Goal: Information Seeking & Learning: Learn about a topic

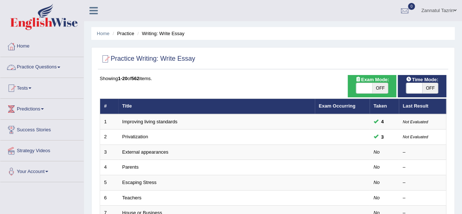
click at [46, 68] on link "Practice Questions" at bounding box center [41, 66] width 83 height 18
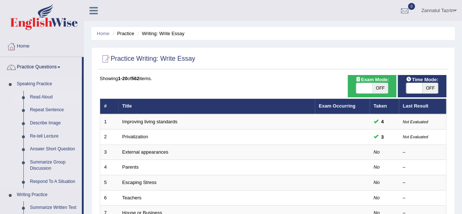
click at [45, 98] on link "Read Aloud" at bounding box center [54, 97] width 55 height 13
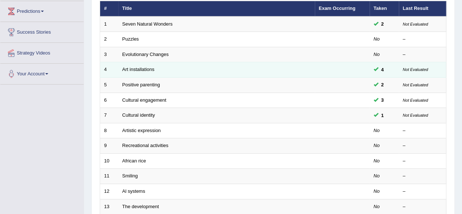
scroll to position [109, 0]
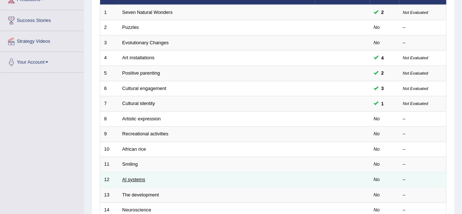
click at [133, 180] on link "Al systems" at bounding box center [133, 178] width 23 height 5
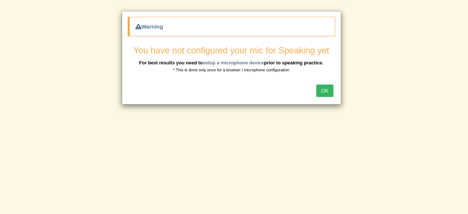
click at [330, 93] on button "OK" at bounding box center [324, 90] width 17 height 12
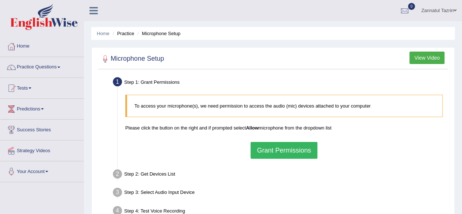
click at [296, 148] on button "Grant Permissions" at bounding box center [284, 150] width 66 height 17
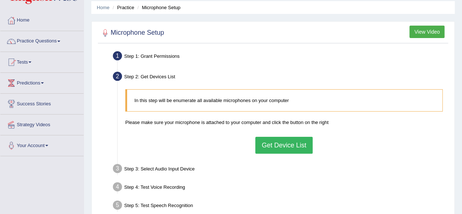
scroll to position [36, 0]
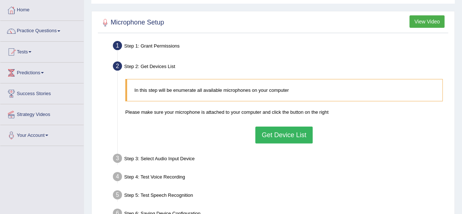
click at [293, 135] on button "Get Device List" at bounding box center [283, 134] width 57 height 17
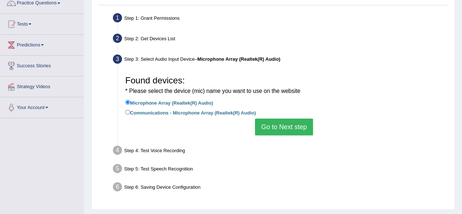
scroll to position [64, 0]
click at [286, 127] on button "Go to Next step" at bounding box center [284, 126] width 58 height 17
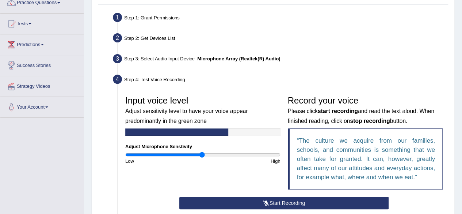
scroll to position [81, 0]
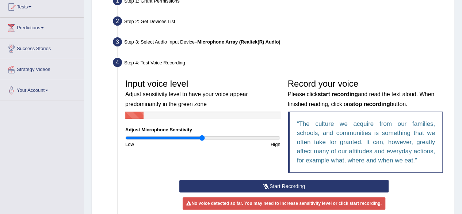
click at [286, 188] on button "Start Recording" at bounding box center [283, 186] width 209 height 12
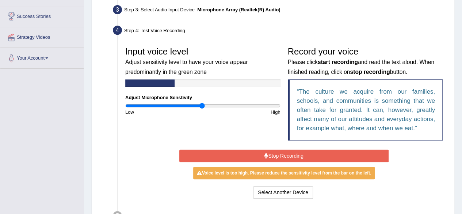
scroll to position [116, 0]
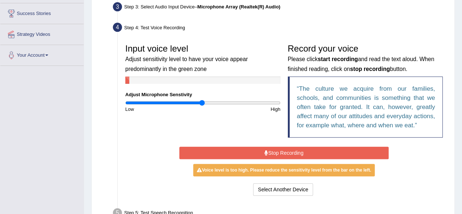
click at [282, 155] on button "Stop Recording" at bounding box center [283, 152] width 209 height 12
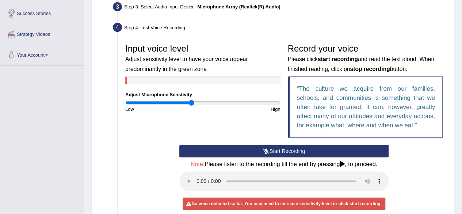
type input "0.86"
click at [192, 103] on input "range" at bounding box center [202, 103] width 155 height 6
click at [285, 152] on button "Start Recording" at bounding box center [283, 151] width 209 height 12
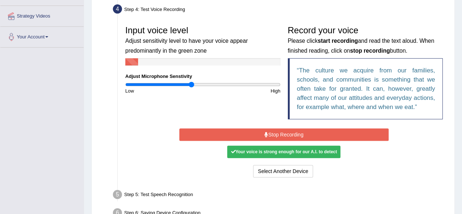
scroll to position [137, 0]
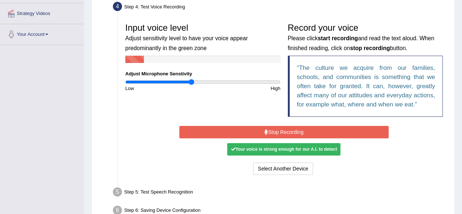
click at [288, 128] on button "Stop Recording" at bounding box center [283, 132] width 209 height 12
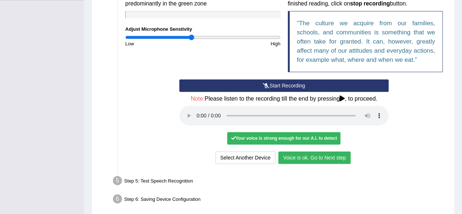
scroll to position [182, 0]
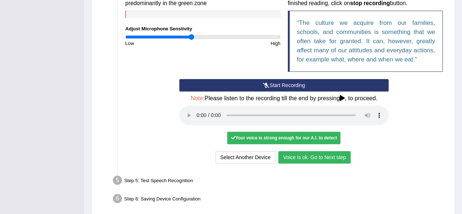
click at [309, 157] on button "Voice is ok. Go to Next step" at bounding box center [314, 157] width 72 height 12
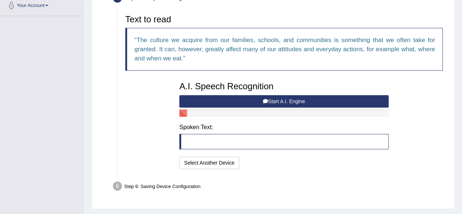
scroll to position [166, 0]
click at [286, 99] on button "Start A.I. Engine" at bounding box center [283, 101] width 209 height 12
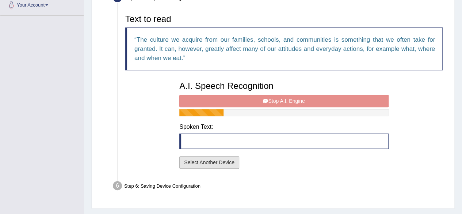
click at [219, 161] on button "Select Another Device" at bounding box center [209, 162] width 60 height 12
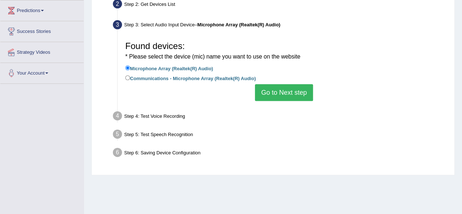
scroll to position [99, 0]
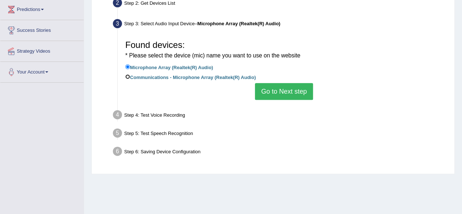
click at [126, 75] on input "Communications - Microphone Array (Realtek(R) Audio)" at bounding box center [127, 76] width 5 height 5
radio input "true"
click at [291, 95] on button "Go to Next step" at bounding box center [284, 91] width 58 height 17
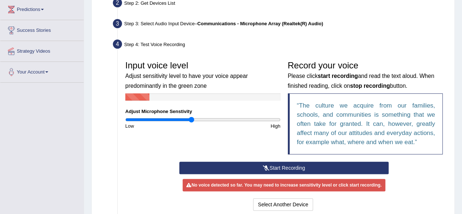
click at [278, 167] on button "Start Recording" at bounding box center [283, 167] width 209 height 12
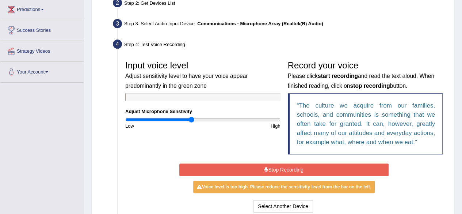
click at [286, 170] on button "Stop Recording" at bounding box center [283, 169] width 209 height 12
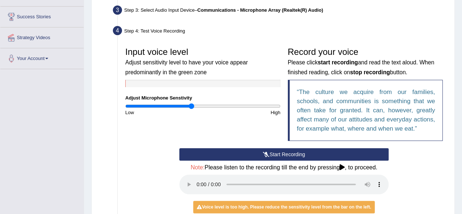
scroll to position [113, 0]
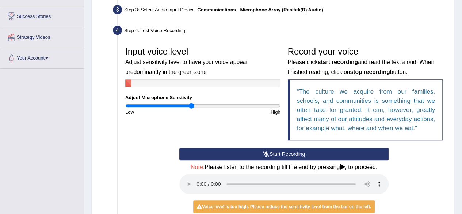
click at [281, 155] on button "Start Recording" at bounding box center [283, 154] width 209 height 12
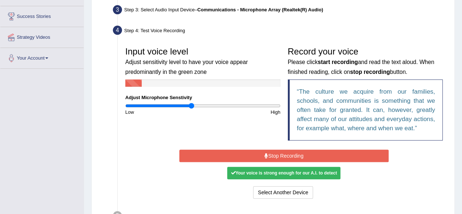
click at [281, 155] on button "Stop Recording" at bounding box center [283, 155] width 209 height 12
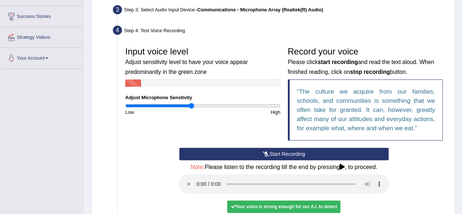
scroll to position [153, 0]
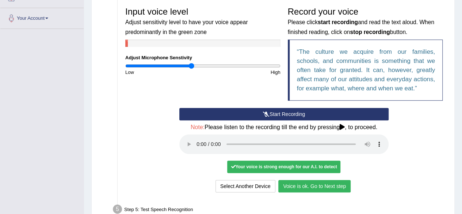
click at [300, 187] on button "Voice is ok. Go to Next step" at bounding box center [314, 186] width 72 height 12
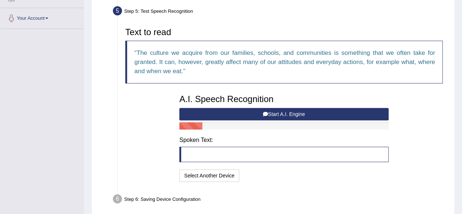
click at [281, 111] on button "Start A.I. Engine" at bounding box center [283, 114] width 209 height 12
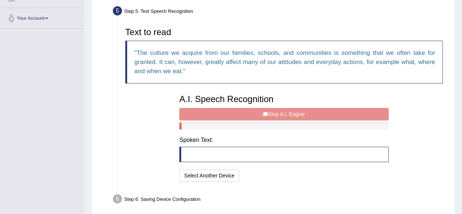
click at [197, 151] on blockquote at bounding box center [283, 153] width 209 height 15
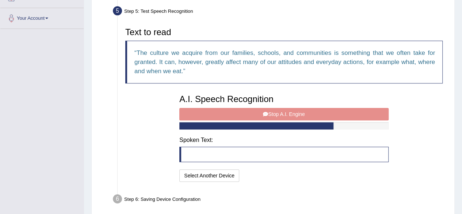
click at [285, 111] on div "A.I. Speech Recognition Start A.I. Engine Stop A.I. Engine Note: Please listen …" at bounding box center [284, 137] width 217 height 93
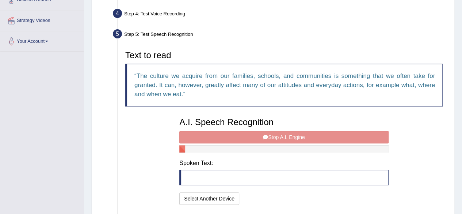
scroll to position [130, 0]
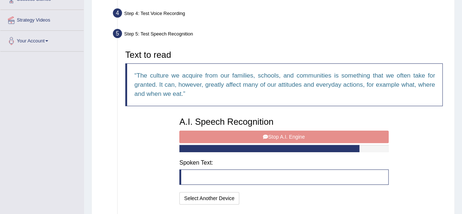
click at [285, 136] on div "A.I. Speech Recognition Start A.I. Engine Stop A.I. Engine Note: Please listen …" at bounding box center [284, 159] width 217 height 93
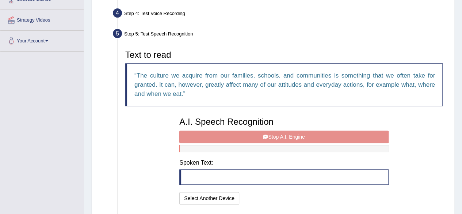
click at [255, 135] on div "A.I. Speech Recognition Start A.I. Engine Stop A.I. Engine Note: Please listen …" at bounding box center [284, 159] width 217 height 93
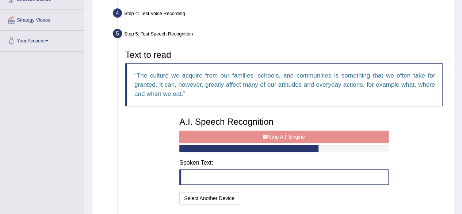
click at [255, 135] on div "A.I. Speech Recognition Start A.I. Engine Stop A.I. Engine Note: Please listen …" at bounding box center [284, 159] width 217 height 93
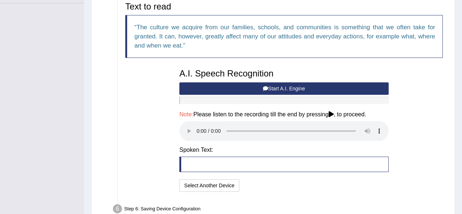
scroll to position [179, 0]
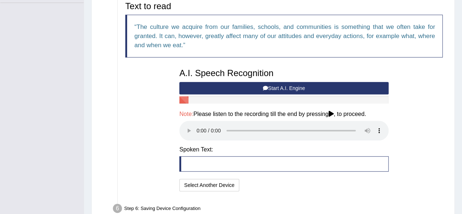
click at [198, 160] on blockquote at bounding box center [283, 163] width 209 height 15
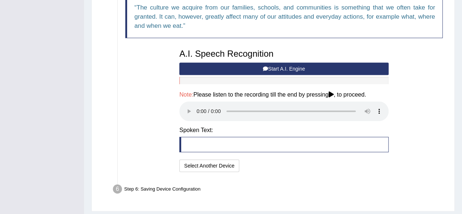
scroll to position [198, 0]
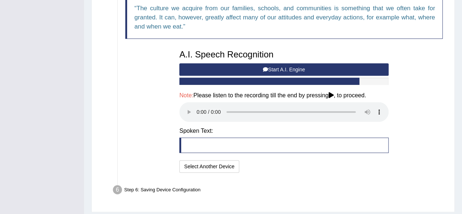
click at [196, 144] on blockquote at bounding box center [283, 144] width 209 height 15
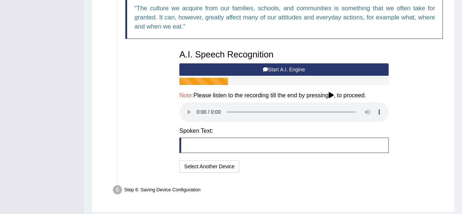
click at [300, 67] on button "Start A.I. Engine" at bounding box center [283, 69] width 209 height 12
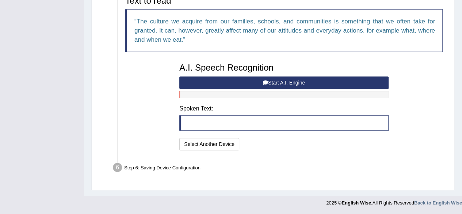
scroll to position [183, 0]
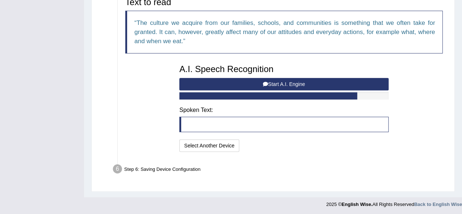
click at [290, 81] on button "Start A.I. Engine" at bounding box center [283, 84] width 209 height 12
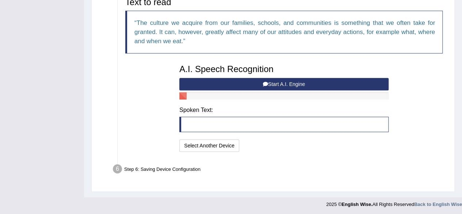
click at [208, 127] on blockquote at bounding box center [283, 124] width 209 height 15
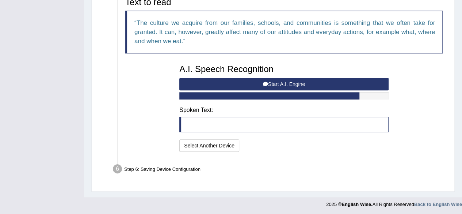
click at [283, 82] on button "Start A.I. Engine" at bounding box center [283, 84] width 209 height 12
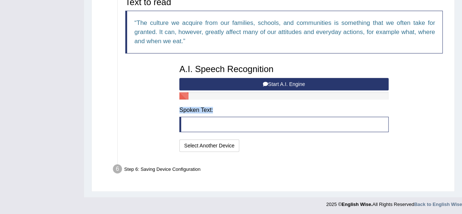
drag, startPoint x: 283, startPoint y: 82, endPoint x: 272, endPoint y: 99, distance: 19.9
click at [272, 99] on div "A.I. Speech Recognition Start A.I. Engine Stop A.I. Engine Note: Please listen …" at bounding box center [284, 107] width 217 height 93
click at [257, 112] on div "A.I. Speech Recognition Start A.I. Engine Stop A.I. Engine Note: Please listen …" at bounding box center [284, 107] width 217 height 93
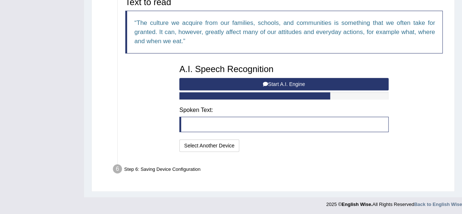
click at [185, 80] on button "Start A.I. Engine" at bounding box center [283, 84] width 209 height 12
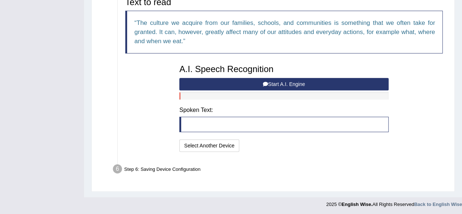
click at [288, 83] on button "Start A.I. Engine" at bounding box center [283, 84] width 209 height 12
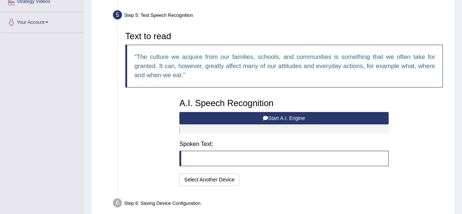
scroll to position [148, 0]
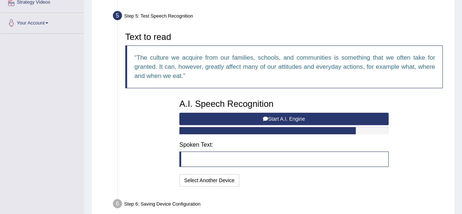
click at [287, 115] on button "Start A.I. Engine" at bounding box center [283, 119] width 209 height 12
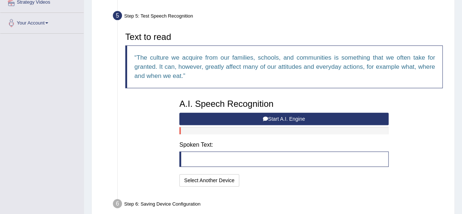
click at [167, 62] on blockquote "The culture we acquire from our families, schools, and communities is something…" at bounding box center [283, 66] width 317 height 43
click at [184, 56] on q "The culture we acquire from our families, schools, and communities is something…" at bounding box center [284, 66] width 301 height 25
click at [150, 38] on h3 "Text to read" at bounding box center [283, 36] width 317 height 9
click at [167, 12] on div "Step 5: Test Speech Recognition" at bounding box center [281, 17] width 342 height 16
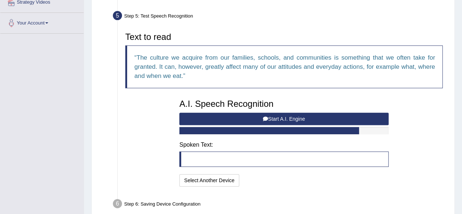
click at [286, 119] on button "Start A.I. Engine" at bounding box center [283, 119] width 209 height 12
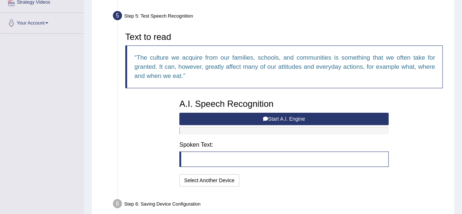
click at [286, 119] on button "Start A.I. Engine" at bounding box center [283, 119] width 209 height 12
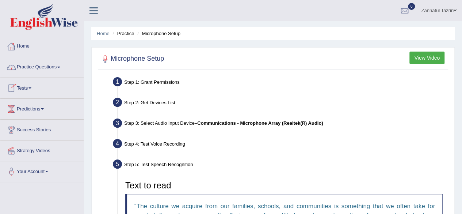
click at [35, 67] on link "Practice Questions" at bounding box center [41, 66] width 83 height 18
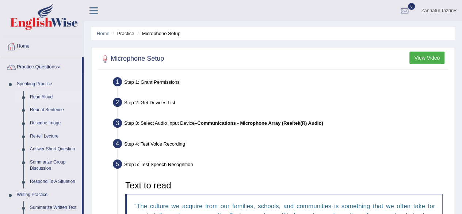
click at [37, 95] on link "Read Aloud" at bounding box center [54, 97] width 55 height 13
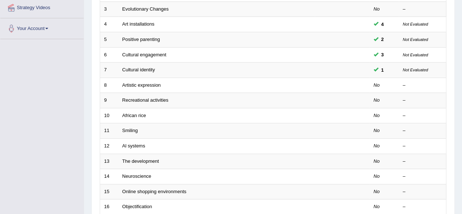
scroll to position [171, 0]
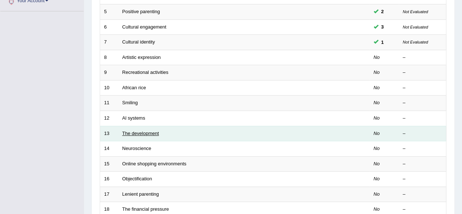
click at [137, 130] on link "The development" at bounding box center [140, 132] width 37 height 5
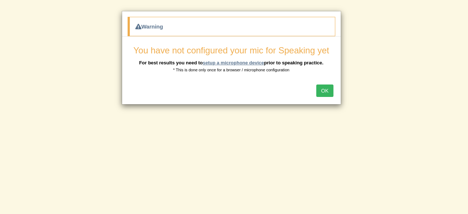
click at [225, 61] on link "setup a microphone device" at bounding box center [232, 62] width 61 height 5
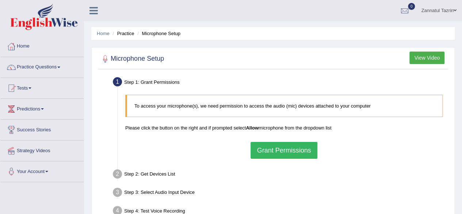
click at [295, 178] on div "Step 2: Get Devices List" at bounding box center [281, 175] width 342 height 16
click at [290, 150] on button "Grant Permissions" at bounding box center [284, 150] width 66 height 17
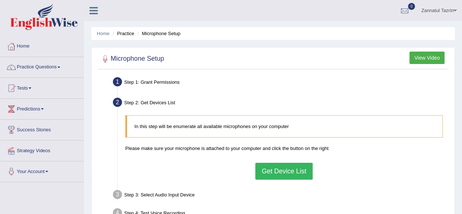
click at [285, 169] on button "Get Device List" at bounding box center [283, 171] width 57 height 17
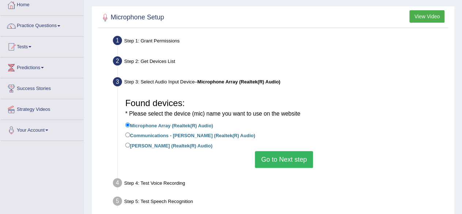
scroll to position [42, 0]
click at [129, 145] on input "Jack Mic (Realtek(R) Audio)" at bounding box center [127, 144] width 5 height 5
radio input "true"
click at [289, 156] on button "Go to Next step" at bounding box center [284, 159] width 58 height 17
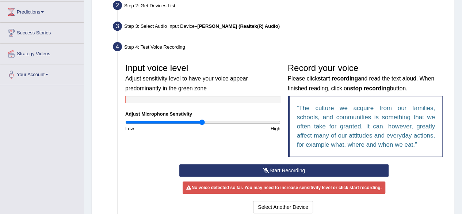
scroll to position [96, 0]
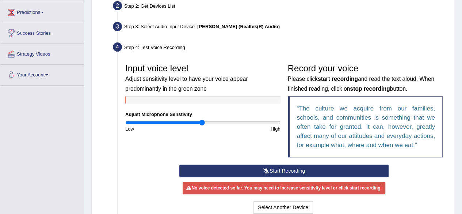
click at [274, 171] on button "Start Recording" at bounding box center [283, 170] width 209 height 12
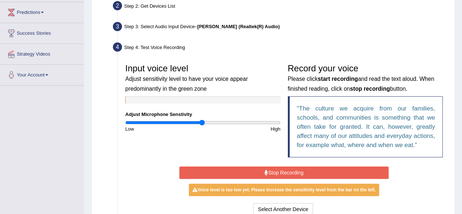
click at [274, 171] on button "Stop Recording" at bounding box center [283, 172] width 209 height 12
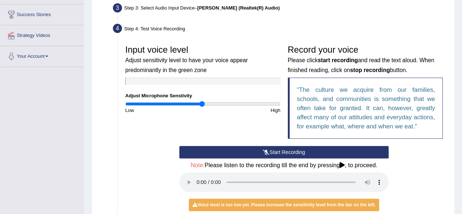
scroll to position [115, 0]
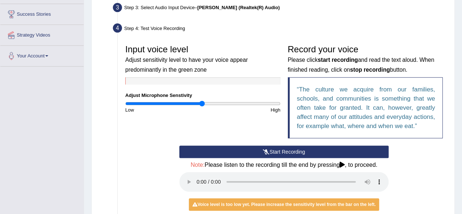
click at [286, 151] on button "Start Recording" at bounding box center [283, 151] width 209 height 12
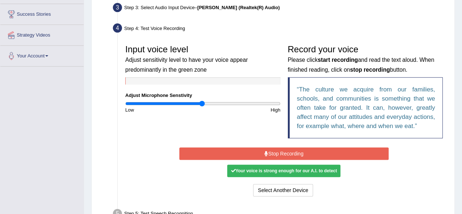
click at [291, 154] on button "Stop Recording" at bounding box center [283, 153] width 209 height 12
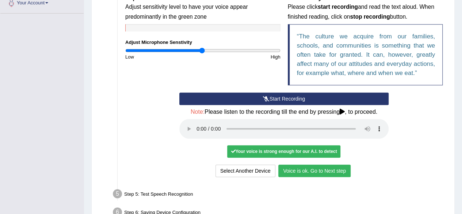
scroll to position [170, 0]
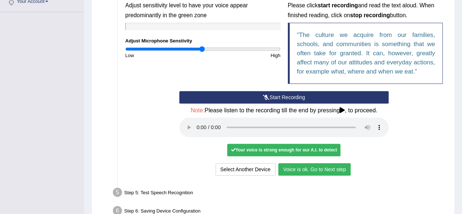
click at [306, 169] on button "Voice is ok. Go to Next step" at bounding box center [314, 169] width 72 height 12
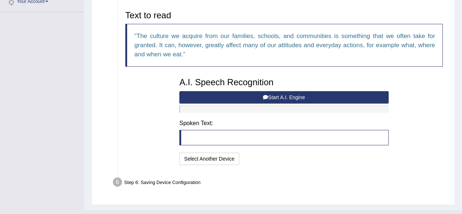
click at [308, 96] on button "Start A.I. Engine" at bounding box center [283, 97] width 209 height 12
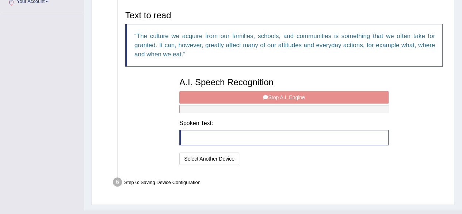
click at [297, 98] on div "A.I. Speech Recognition Start A.I. Engine Stop A.I. Engine Note: Please listen …" at bounding box center [284, 120] width 217 height 93
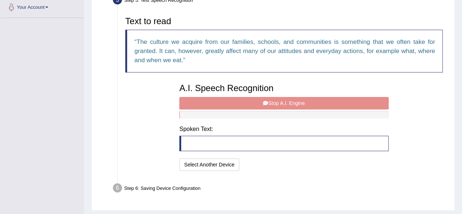
scroll to position [164, 0]
click at [300, 101] on div "A.I. Speech Recognition Start A.I. Engine Stop A.I. Engine Note: Please listen …" at bounding box center [284, 126] width 217 height 93
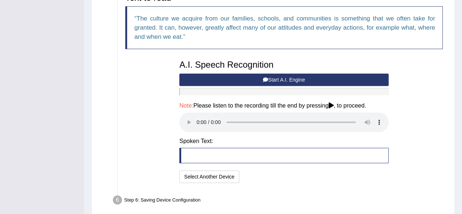
scroll to position [184, 0]
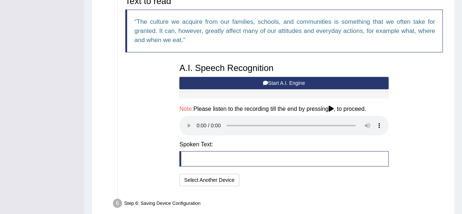
click at [301, 81] on button "Start A.I. Engine" at bounding box center [283, 83] width 209 height 12
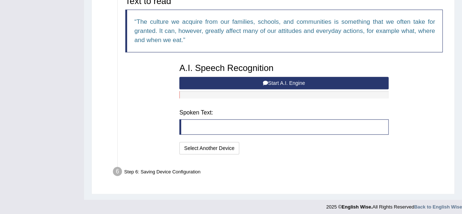
scroll to position [183, 0]
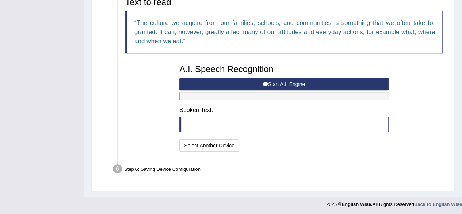
click at [301, 81] on button "Start A.I. Engine" at bounding box center [283, 84] width 209 height 12
click at [265, 84] on icon at bounding box center [265, 83] width 5 height 5
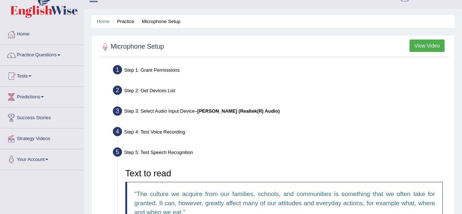
scroll to position [0, 0]
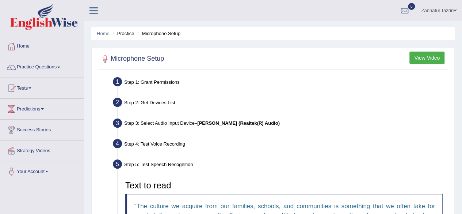
click at [60, 68] on span at bounding box center [58, 66] width 3 height 1
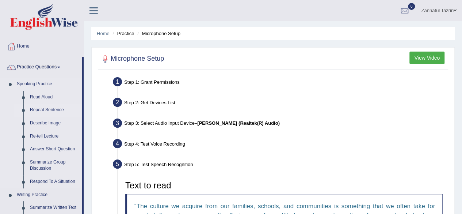
click at [55, 111] on link "Repeat Sentence" at bounding box center [54, 109] width 55 height 13
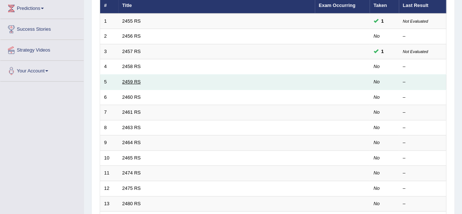
click at [126, 82] on link "2459 RS" at bounding box center [131, 81] width 19 height 5
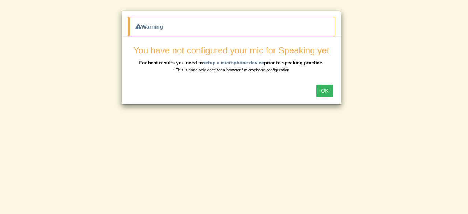
click at [324, 92] on button "OK" at bounding box center [324, 90] width 17 height 12
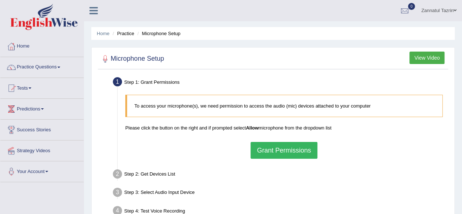
click at [290, 149] on button "Grant Permissions" at bounding box center [284, 150] width 66 height 17
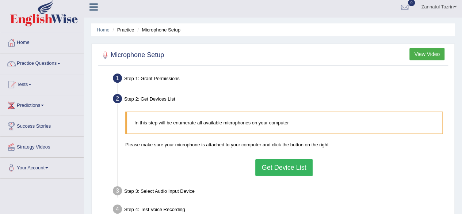
scroll to position [6, 0]
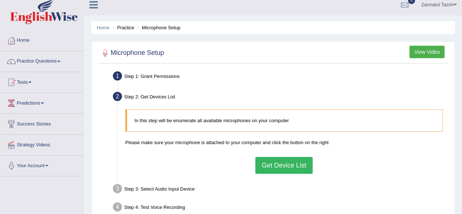
click at [286, 169] on button "Get Device List" at bounding box center [283, 165] width 57 height 17
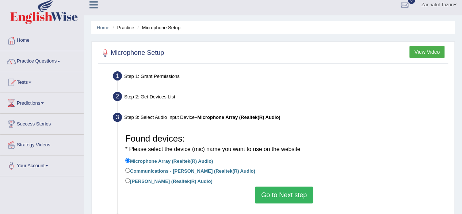
click at [186, 170] on label "Communications - [PERSON_NAME] (Realtek(R) Audio)" at bounding box center [190, 170] width 130 height 8
click at [130, 170] on input "Communications - [PERSON_NAME] (Realtek(R) Audio)" at bounding box center [127, 170] width 5 height 5
radio input "true"
click at [278, 194] on button "Go to Next step" at bounding box center [284, 194] width 58 height 17
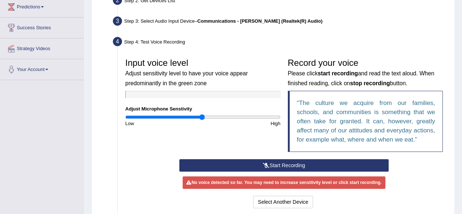
scroll to position [102, 0]
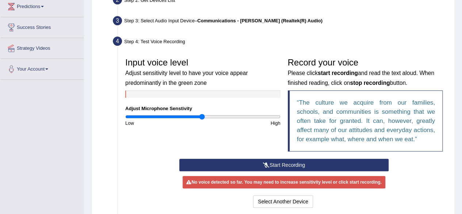
click at [294, 167] on button "Start Recording" at bounding box center [283, 165] width 209 height 12
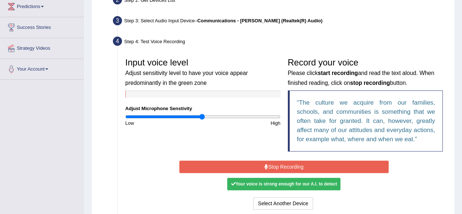
click at [295, 168] on button "Stop Recording" at bounding box center [283, 166] width 209 height 12
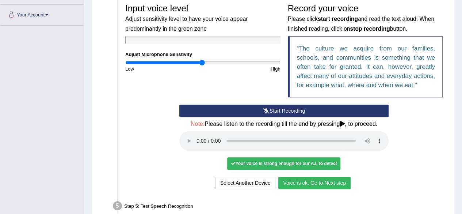
scroll to position [202, 0]
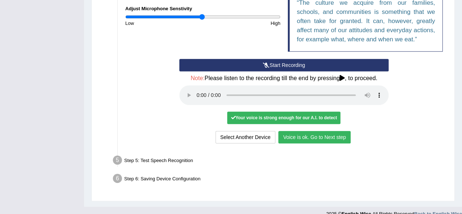
click at [314, 136] on button "Voice is ok. Go to Next step" at bounding box center [314, 137] width 72 height 12
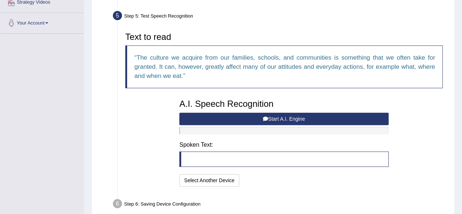
scroll to position [155, 0]
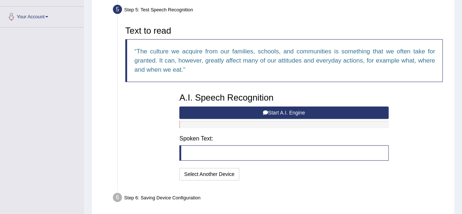
click at [316, 113] on button "Start A.I. Engine" at bounding box center [283, 112] width 209 height 12
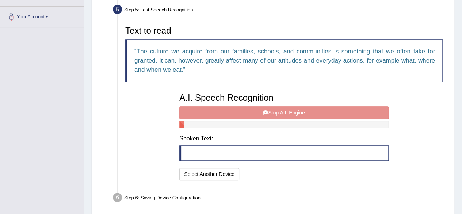
click at [316, 113] on div "A.I. Speech Recognition Start A.I. Engine Stop A.I. Engine Note: Please listen …" at bounding box center [284, 135] width 217 height 93
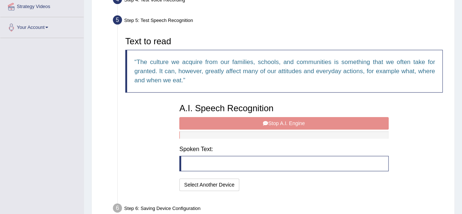
scroll to position [132, 0]
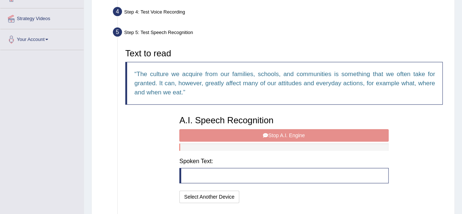
click at [301, 133] on div "A.I. Speech Recognition Start A.I. Engine Stop A.I. Engine Note: Please listen …" at bounding box center [284, 158] width 217 height 93
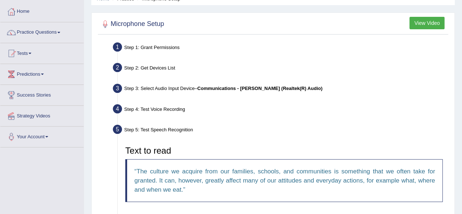
scroll to position [34, 0]
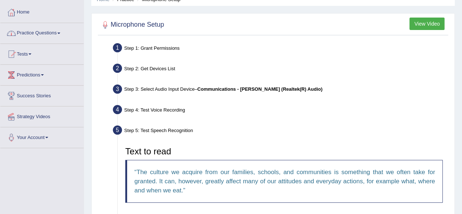
click at [47, 33] on link "Practice Questions" at bounding box center [41, 32] width 83 height 18
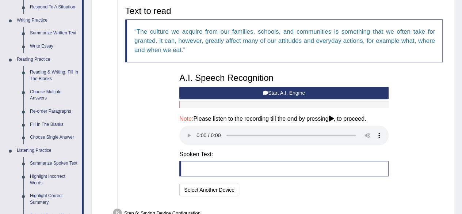
scroll to position [174, 0]
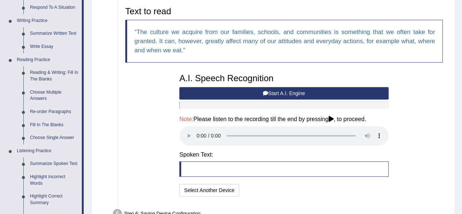
drag, startPoint x: 245, startPoint y: 176, endPoint x: 198, endPoint y: 164, distance: 48.3
click at [198, 164] on div "A.I. Speech Recognition Start A.I. Engine Stop A.I. Engine Note: Please listen …" at bounding box center [284, 134] width 217 height 128
click at [198, 164] on blockquote at bounding box center [283, 168] width 209 height 15
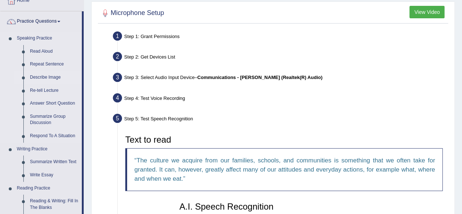
scroll to position [65, 0]
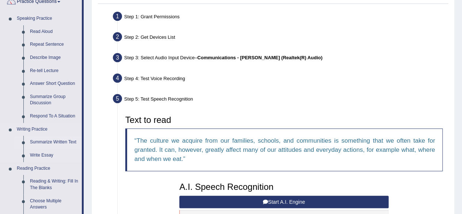
click at [58, 141] on link "Summarize Written Text" at bounding box center [54, 142] width 55 height 13
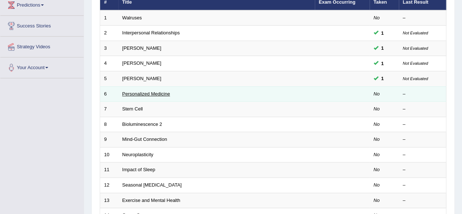
click at [153, 92] on link "Personalized Medicine" at bounding box center [146, 93] width 48 height 5
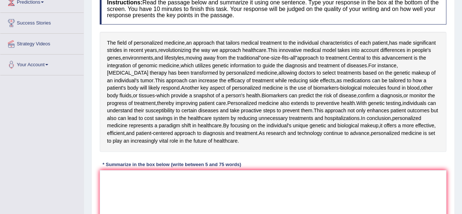
scroll to position [127, 0]
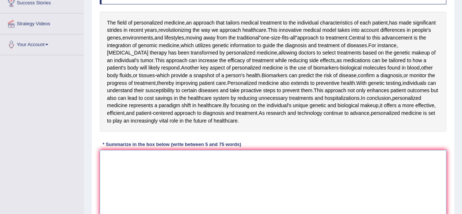
click at [121, 158] on textarea at bounding box center [273, 185] width 347 height 71
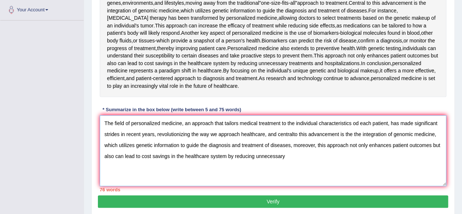
scroll to position [173, 0]
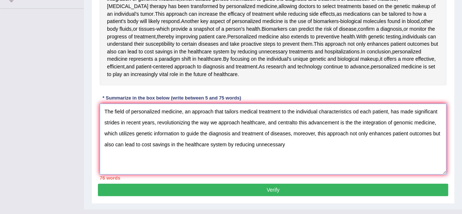
click at [368, 133] on textarea "The field of personalized medicine, an approach that tailors medical treatment …" at bounding box center [273, 138] width 347 height 71
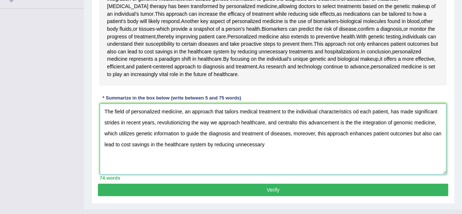
click at [374, 133] on textarea "The field of personalized medicine, an approach that tailors medical treatment …" at bounding box center [273, 138] width 347 height 71
click at [140, 144] on textarea "The field of personalized medicine, an approach that tailors medical treatment …" at bounding box center [273, 138] width 347 height 71
click at [250, 144] on textarea "The field of personalized medicine, an approach that tailors medical treatment …" at bounding box center [273, 138] width 347 height 71
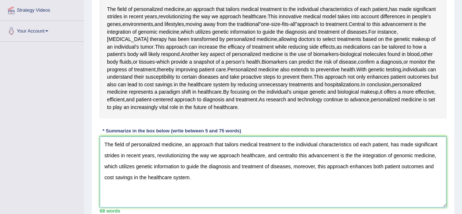
scroll to position [140, 0]
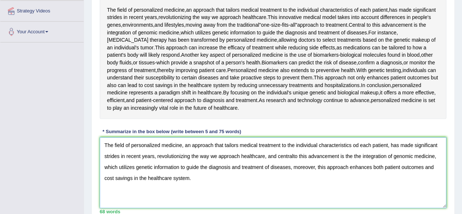
click at [214, 144] on textarea "The field of personalized medicine, an approach that tailors medical treatment …" at bounding box center [273, 172] width 347 height 71
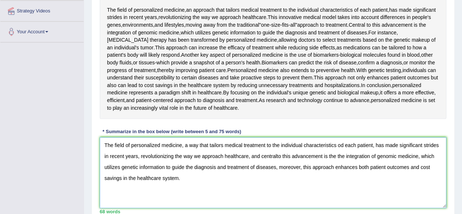
click at [344, 145] on textarea "The field of personalized medicine, a way that tailors medical treatment to the…" at bounding box center [273, 172] width 347 height 71
click at [420, 144] on textarea "The field of personalized medicine, a way that tailors medical treatment to the…" at bounding box center [273, 172] width 347 height 71
click at [118, 154] on textarea "The field of personalized medicine, a way that tailors medical treatment to the…" at bounding box center [273, 172] width 347 height 71
click at [118, 155] on textarea "The field of personalized medicine, a way that tailors medical treatment to the…" at bounding box center [273, 172] width 347 height 71
click at [273, 155] on textarea "The field of personalized medicine, a way that tailors medical treatment to the…" at bounding box center [273, 172] width 347 height 71
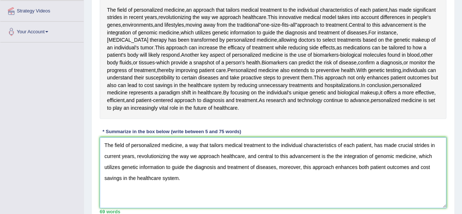
click at [342, 155] on textarea "The field of personalized medicine, a way that tailors medical treatment to the…" at bounding box center [273, 172] width 347 height 71
click at [328, 167] on textarea "The field of personalized medicine, a way that tailors medical treatment to the…" at bounding box center [273, 172] width 347 height 71
click at [340, 166] on textarea "The field of personalized medicine, a way that tailors medical treatment to the…" at bounding box center [273, 172] width 347 height 71
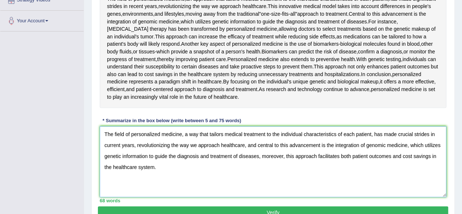
scroll to position [153, 0]
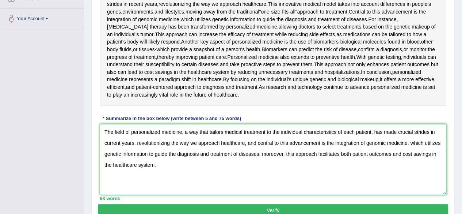
type textarea "The field of personalized medicine, a way that tailors medical treatment to the…"
click at [278, 208] on button "Verify" at bounding box center [273, 210] width 350 height 12
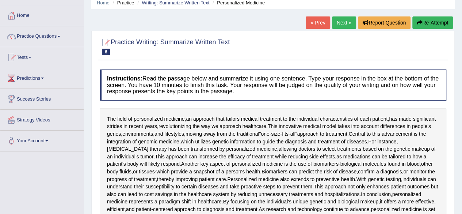
scroll to position [0, 0]
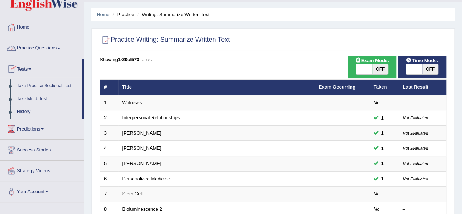
scroll to position [18, 0]
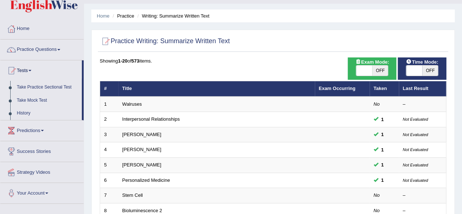
click at [52, 49] on link "Practice Questions" at bounding box center [41, 48] width 83 height 18
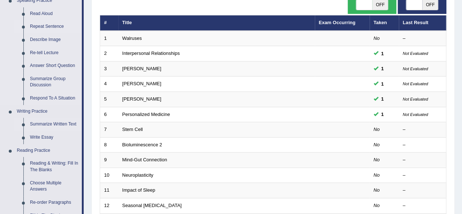
scroll to position [129, 0]
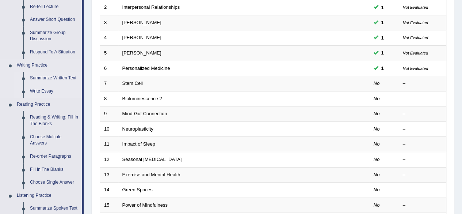
click at [42, 92] on link "Write Essay" at bounding box center [54, 91] width 55 height 13
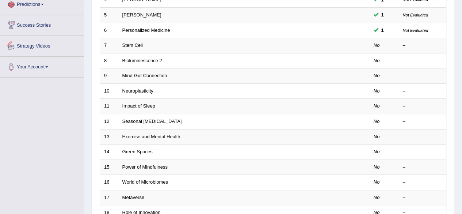
scroll to position [198, 0]
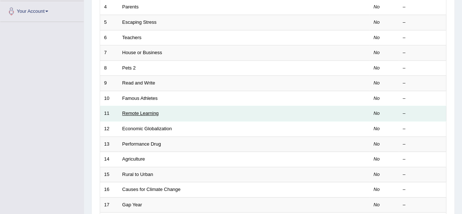
click at [141, 112] on link "Remote Learning" at bounding box center [140, 112] width 37 height 5
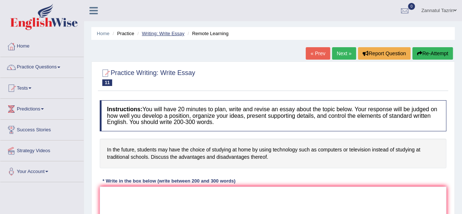
click at [159, 32] on link "Writing: Write Essay" at bounding box center [163, 33] width 43 height 5
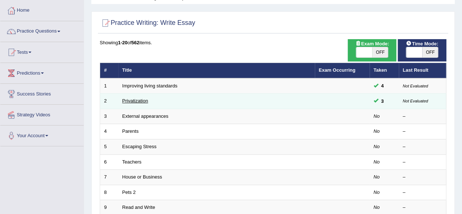
click at [136, 99] on link "Privatization" at bounding box center [135, 100] width 26 height 5
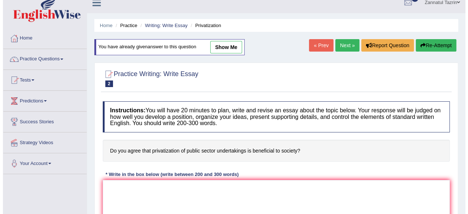
scroll to position [8, 0]
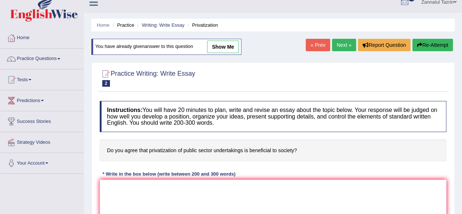
click at [232, 43] on link "show me" at bounding box center [223, 47] width 32 height 12
type textarea "The rising prominence of privatization of public sector undertakings in our liv…"
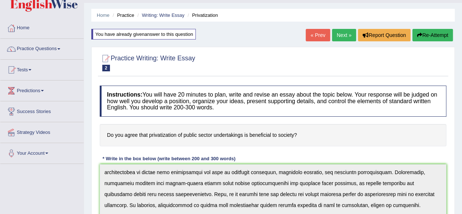
scroll to position [0, 0]
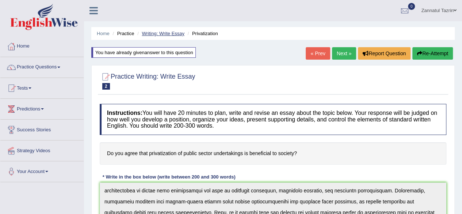
click at [165, 34] on link "Writing: Write Essay" at bounding box center [163, 33] width 43 height 5
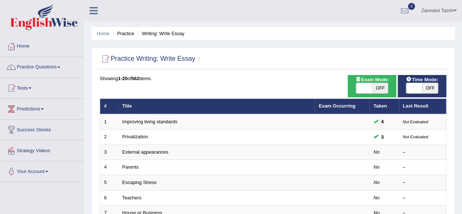
click at [430, 88] on span "OFF" at bounding box center [430, 88] width 16 height 10
checkbox input "true"
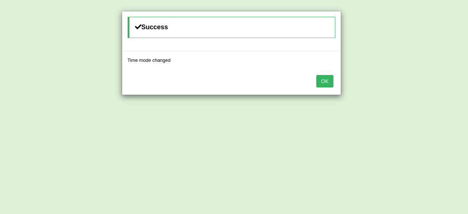
click at [326, 80] on button "OK" at bounding box center [324, 81] width 17 height 12
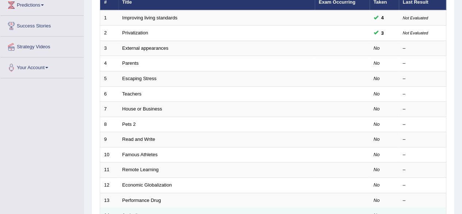
scroll to position [104, 0]
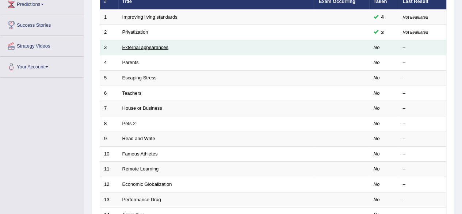
click at [143, 49] on link "External appearances" at bounding box center [145, 47] width 46 height 5
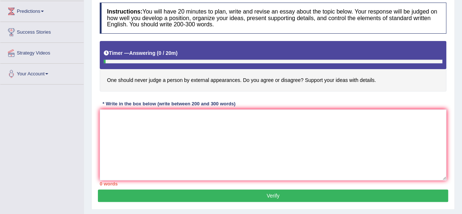
scroll to position [98, 0]
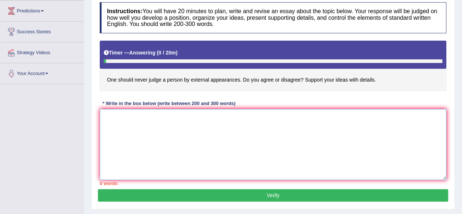
click at [115, 123] on textarea at bounding box center [273, 144] width 347 height 71
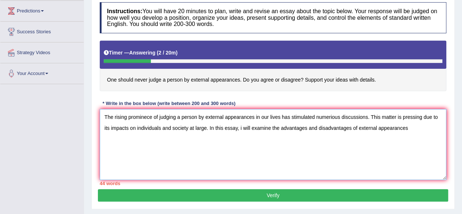
click at [357, 125] on textarea "The rising prominece of judging a person by external appearances in our lives h…" at bounding box center [273, 144] width 347 height 71
click at [137, 137] on textarea "The rising prominece of judging a person by external appearances in our lives h…" at bounding box center [273, 144] width 347 height 71
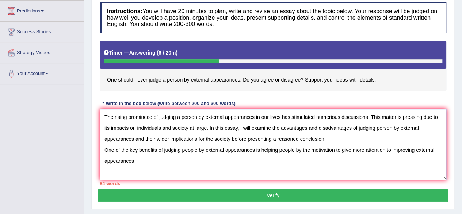
click at [308, 149] on textarea "The rising prominece of judging a person by external appearances in our lives h…" at bounding box center [273, 144] width 347 height 71
click at [155, 161] on textarea "The rising prominece of judging a person by external appearances in our lives h…" at bounding box center [273, 144] width 347 height 71
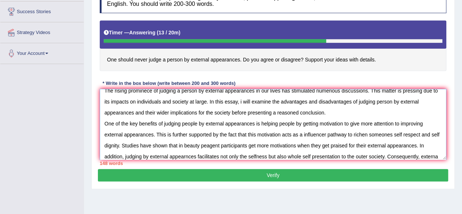
scroll to position [17, 0]
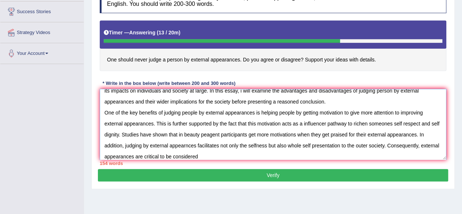
click at [420, 145] on textarea "The rising prominece of judging a person by external appearances in our lives h…" at bounding box center [273, 124] width 347 height 71
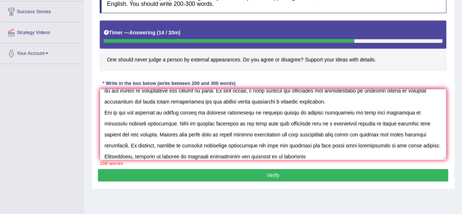
click at [270, 155] on textarea at bounding box center [273, 124] width 347 height 71
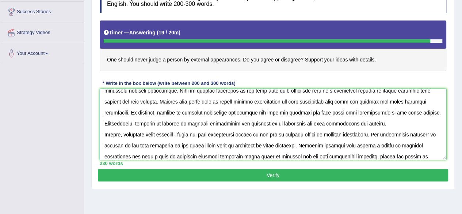
scroll to position [61, 0]
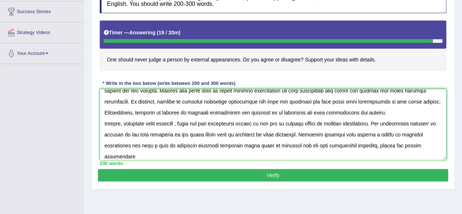
click at [368, 145] on textarea at bounding box center [273, 124] width 347 height 71
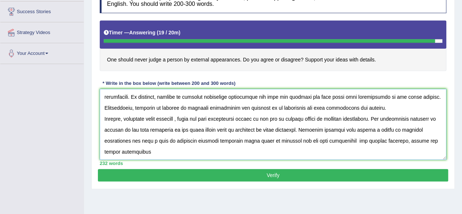
scroll to position [65, 0]
click at [199, 151] on textarea at bounding box center [273, 124] width 347 height 71
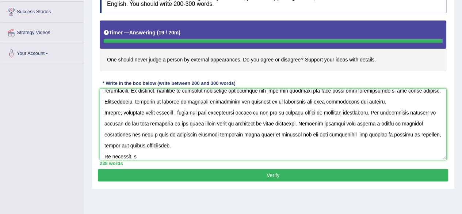
type textarea "The rising prominece of judging a person by external appearances in our lives h…"
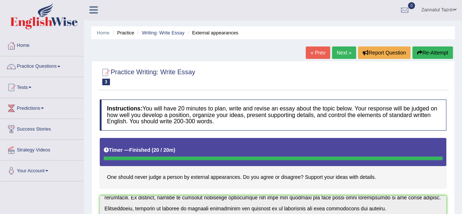
scroll to position [0, 0]
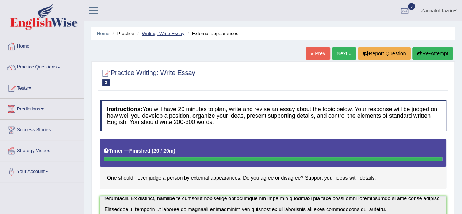
click at [165, 34] on link "Writing: Write Essay" at bounding box center [163, 33] width 43 height 5
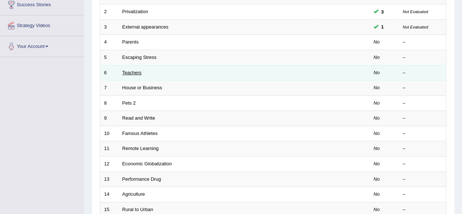
scroll to position [128, 0]
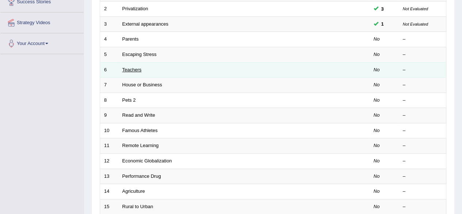
click at [130, 69] on link "Teachers" at bounding box center [131, 69] width 19 height 5
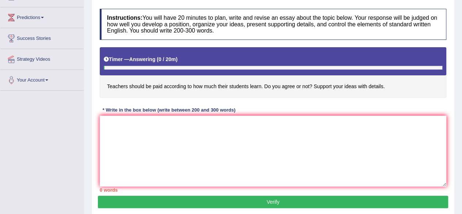
scroll to position [92, 0]
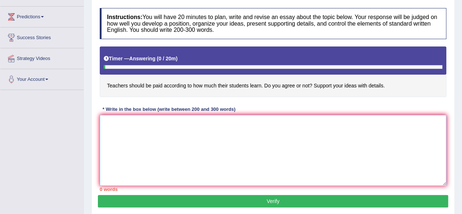
click at [110, 127] on textarea at bounding box center [273, 150] width 347 height 71
type textarea "The rising prominence of"
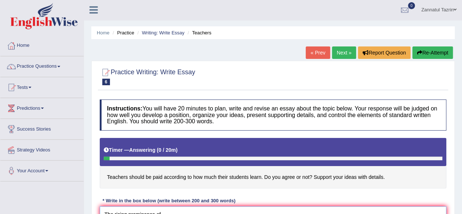
scroll to position [0, 0]
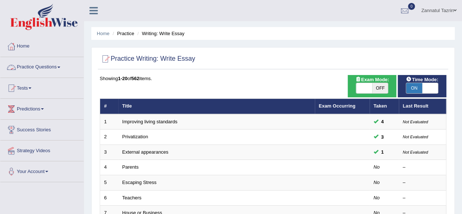
click at [42, 68] on link "Practice Questions" at bounding box center [41, 66] width 83 height 18
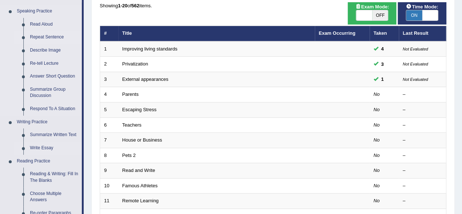
scroll to position [72, 0]
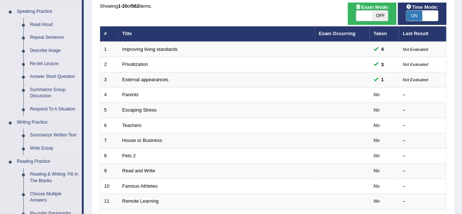
click at [50, 73] on link "Answer Short Question" at bounding box center [54, 76] width 55 height 13
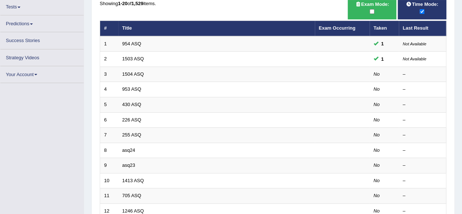
scroll to position [71, 0]
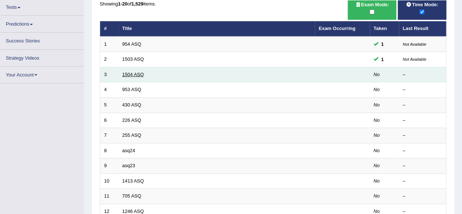
click at [134, 74] on td "1504 ASQ" at bounding box center [216, 74] width 197 height 15
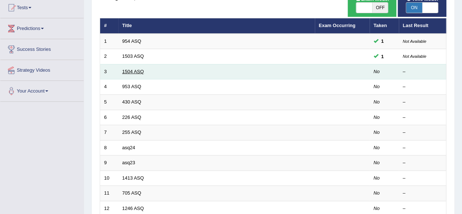
click at [133, 70] on link "1504 ASQ" at bounding box center [133, 71] width 22 height 5
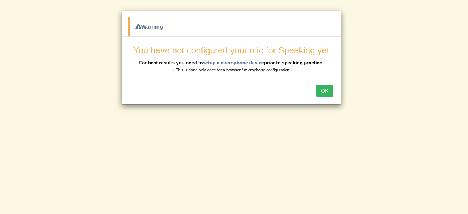
click at [326, 91] on button "OK" at bounding box center [324, 90] width 17 height 12
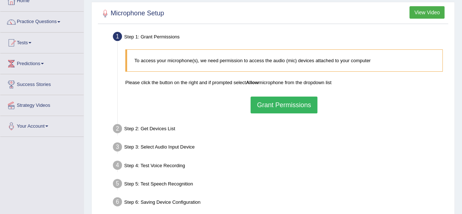
scroll to position [28, 0]
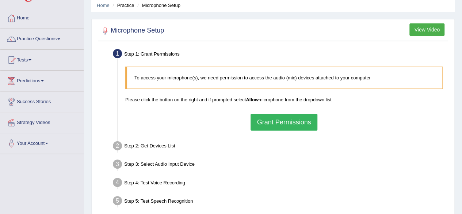
click at [286, 123] on button "Grant Permissions" at bounding box center [284, 122] width 66 height 17
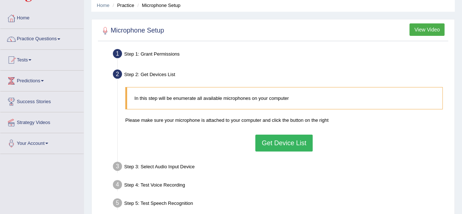
click at [283, 138] on button "Get Device List" at bounding box center [283, 142] width 57 height 17
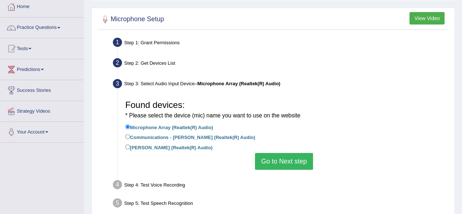
scroll to position [42, 0]
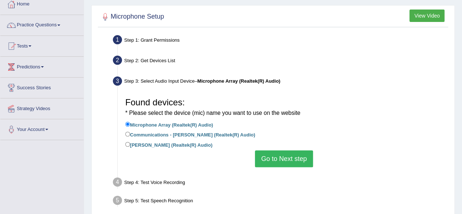
drag, startPoint x: 283, startPoint y: 138, endPoint x: 333, endPoint y: 126, distance: 51.3
click at [333, 126] on ul "Microphone Array (Realtek(R) Audio) Communications - [PERSON_NAME] (Realtek(R) …" at bounding box center [283, 135] width 317 height 30
click at [333, 126] on li "Microphone Array (Realtek(R) Audio)" at bounding box center [283, 125] width 317 height 10
click at [253, 122] on li "Microphone Array (Realtek(R) Audio)" at bounding box center [283, 125] width 317 height 10
click at [197, 78] on span "– Microphone Array (Realtek(R) Audio)" at bounding box center [238, 80] width 86 height 5
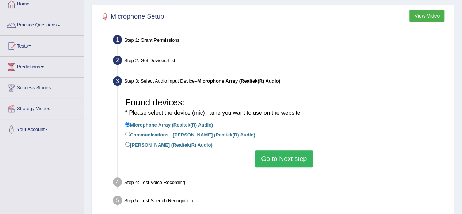
click at [284, 158] on button "Go to Next step" at bounding box center [284, 158] width 58 height 17
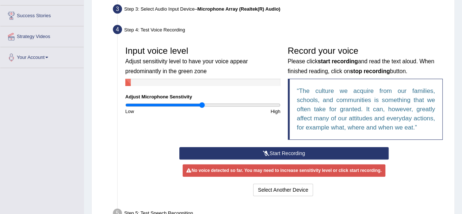
scroll to position [114, 0]
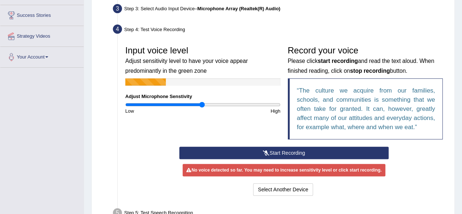
click at [295, 155] on button "Start Recording" at bounding box center [283, 152] width 209 height 12
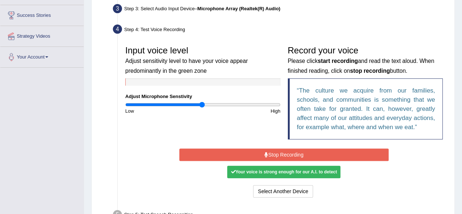
click at [294, 154] on button "Stop Recording" at bounding box center [283, 154] width 209 height 12
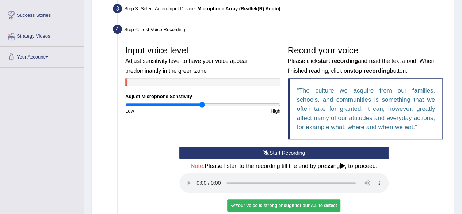
scroll to position [165, 0]
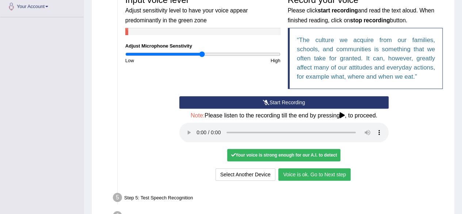
click at [316, 172] on button "Voice is ok. Go to Next step" at bounding box center [314, 174] width 72 height 12
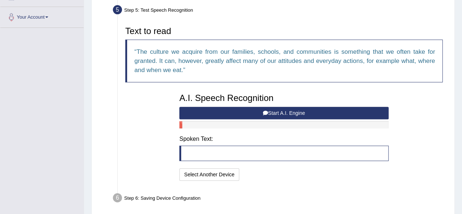
scroll to position [183, 0]
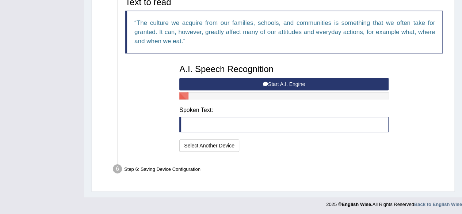
click at [208, 122] on blockquote at bounding box center [283, 124] width 209 height 15
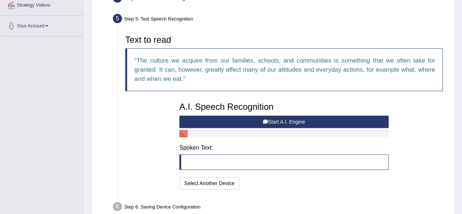
scroll to position [146, 0]
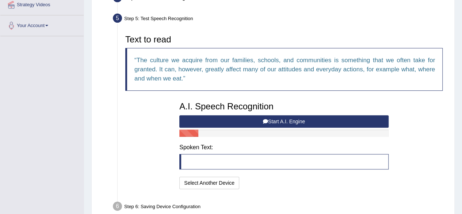
click at [339, 121] on button "Start A.I. Engine" at bounding box center [283, 121] width 209 height 12
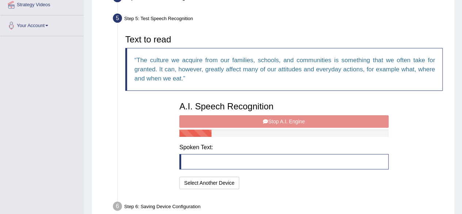
click at [339, 121] on div "A.I. Speech Recognition Start A.I. Engine Stop A.I. Engine Note: Please listen …" at bounding box center [284, 144] width 217 height 93
click at [179, 163] on div "A.I. Speech Recognition Start A.I. Engine Stop A.I. Engine Note: Please listen …" at bounding box center [284, 144] width 217 height 93
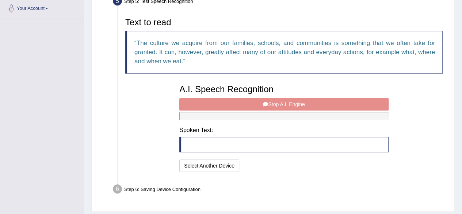
scroll to position [165, 0]
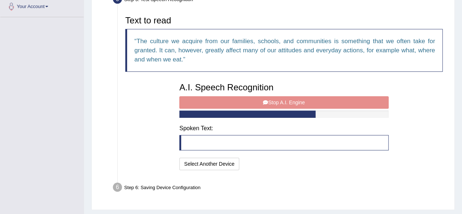
click at [257, 156] on div "A.I. Speech Recognition Start A.I. Engine Stop A.I. Engine Note: Please listen …" at bounding box center [284, 125] width 217 height 93
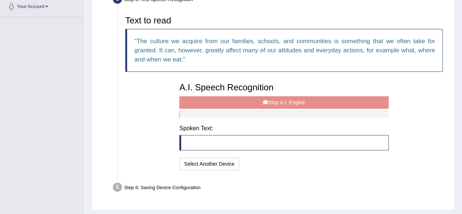
click at [180, 141] on blockquote at bounding box center [283, 142] width 209 height 15
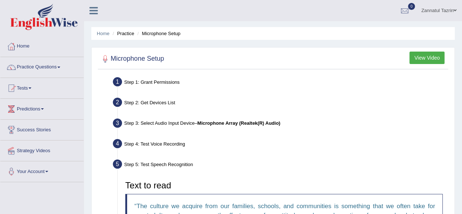
click at [167, 119] on div "Step 3: Select Audio Input Device – Microphone Array (Realtek(R) Audio)" at bounding box center [281, 124] width 342 height 16
click at [115, 122] on li "Step 3: Select Audio Input Device – Microphone Array (Realtek(R) Audio) Found d…" at bounding box center [280, 124] width 332 height 16
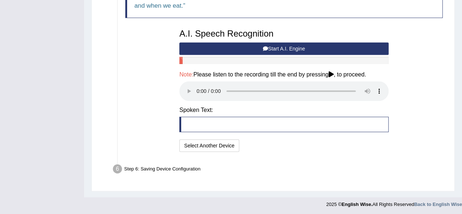
scroll to position [217, 0]
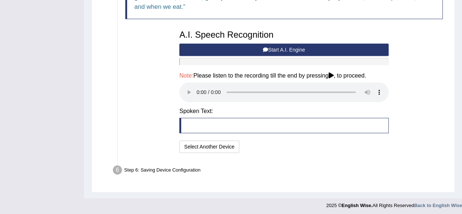
click at [303, 49] on button "Start A.I. Engine" at bounding box center [283, 49] width 209 height 12
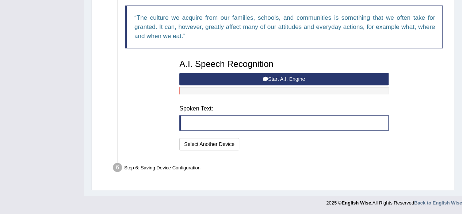
scroll to position [183, 0]
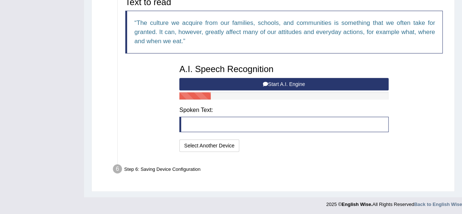
click at [284, 84] on button "Start A.I. Engine" at bounding box center [283, 84] width 209 height 12
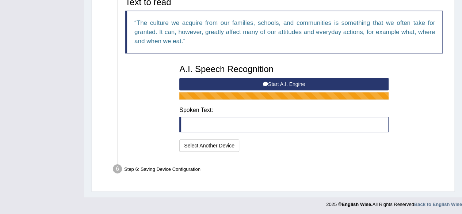
click at [284, 84] on button "Start A.I. Engine" at bounding box center [283, 84] width 209 height 12
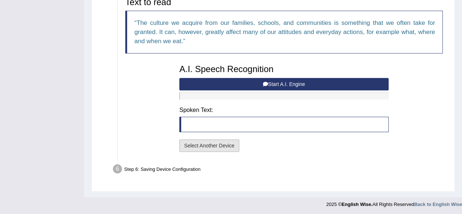
click at [215, 147] on button "Select Another Device" at bounding box center [209, 145] width 60 height 12
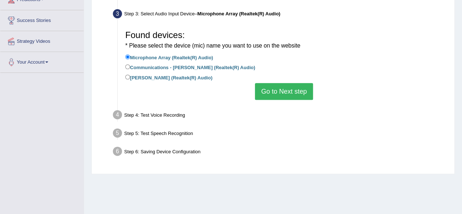
scroll to position [110, 0]
click at [190, 67] on label "Communications - [PERSON_NAME] (Realtek(R) Audio)" at bounding box center [190, 66] width 130 height 8
click at [130, 67] on input "Communications - [PERSON_NAME] (Realtek(R) Audio)" at bounding box center [127, 66] width 5 height 5
radio input "true"
click at [278, 86] on button "Go to Next step" at bounding box center [284, 91] width 58 height 17
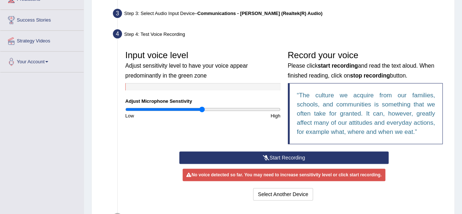
click at [281, 157] on button "Start Recording" at bounding box center [283, 157] width 209 height 12
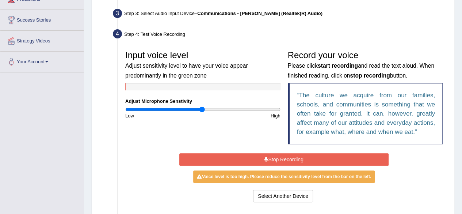
click at [281, 157] on button "Stop Recording" at bounding box center [283, 159] width 209 height 12
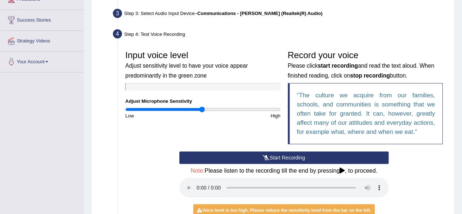
click at [278, 159] on button "Start Recording" at bounding box center [283, 157] width 209 height 12
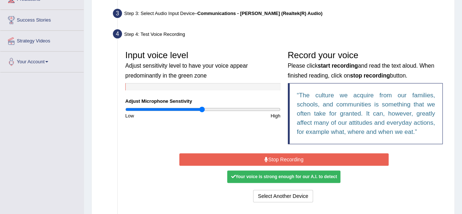
click at [278, 159] on button "Stop Recording" at bounding box center [283, 159] width 209 height 12
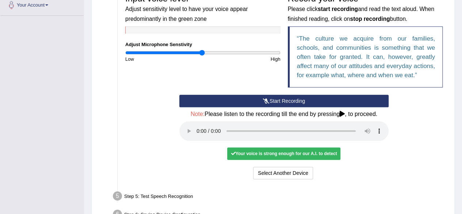
scroll to position [167, 0]
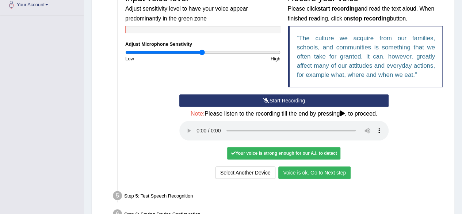
click at [321, 176] on button "Voice is ok. Go to Next step" at bounding box center [314, 172] width 72 height 12
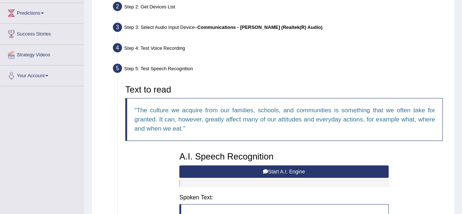
scroll to position [96, 0]
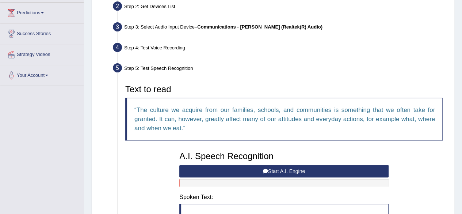
click at [149, 109] on q "The culture we acquire from our families, schools, and communities is something…" at bounding box center [284, 118] width 301 height 25
click at [177, 122] on blockquote "The culture we acquire from our families, schools, and communities is something…" at bounding box center [283, 119] width 317 height 43
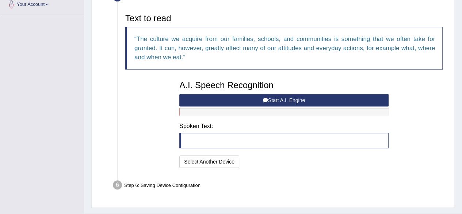
scroll to position [169, 0]
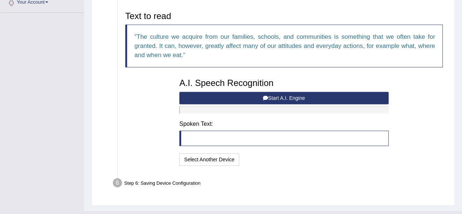
click at [191, 137] on blockquote at bounding box center [283, 137] width 209 height 15
click at [385, 98] on button "Start A.I. Engine" at bounding box center [283, 98] width 209 height 12
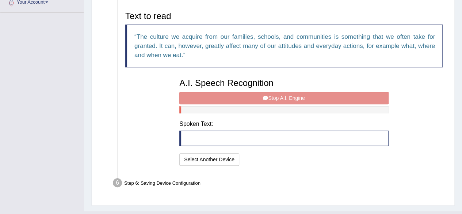
click at [385, 98] on div "A.I. Speech Recognition Start A.I. Engine Stop A.I. Engine Note: Please listen …" at bounding box center [284, 121] width 217 height 93
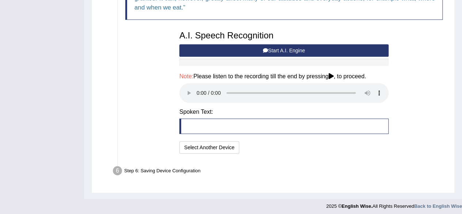
scroll to position [218, 0]
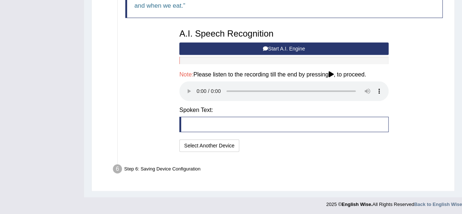
click at [410, 64] on div "Text to read The culture we acquire from our families, schools, and communities…" at bounding box center [284, 55] width 325 height 195
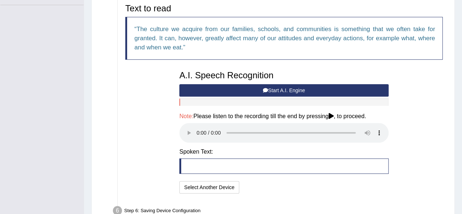
click at [453, 44] on div "Microphone Setup View Video Step 1: Grant Permissions To access your microphone…" at bounding box center [272, 51] width 363 height 362
click at [282, 90] on button "Start A.I. Engine" at bounding box center [283, 90] width 209 height 12
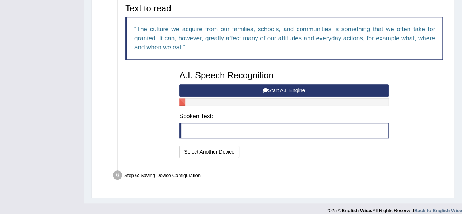
click at [367, 90] on button "Start A.I. Engine" at bounding box center [283, 90] width 209 height 12
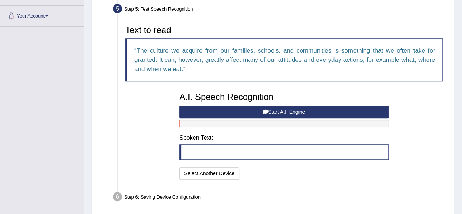
scroll to position [183, 0]
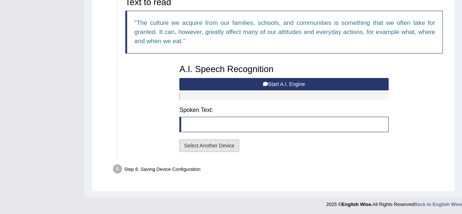
click at [210, 145] on button "Select Another Device" at bounding box center [209, 145] width 60 height 12
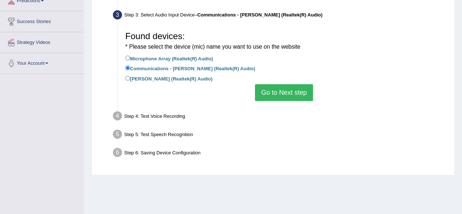
scroll to position [109, 0]
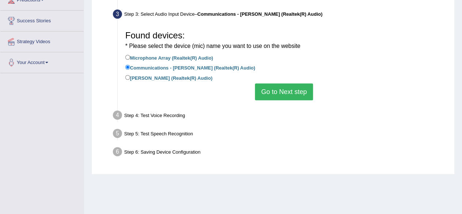
click at [187, 80] on label "[PERSON_NAME] (Realtek(R) Audio)" at bounding box center [168, 77] width 87 height 8
click at [130, 80] on input "[PERSON_NAME] (Realtek(R) Audio)" at bounding box center [127, 77] width 5 height 5
radio input "true"
click at [278, 91] on button "Go to Next step" at bounding box center [284, 91] width 58 height 17
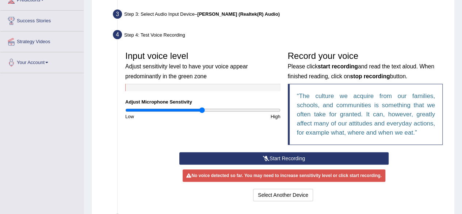
click at [276, 157] on button "Start Recording" at bounding box center [283, 158] width 209 height 12
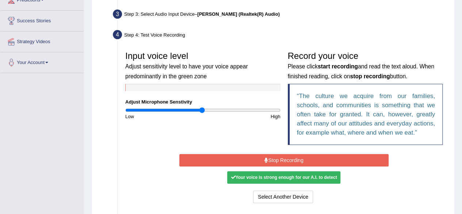
click at [280, 160] on button "Stop Recording" at bounding box center [283, 160] width 209 height 12
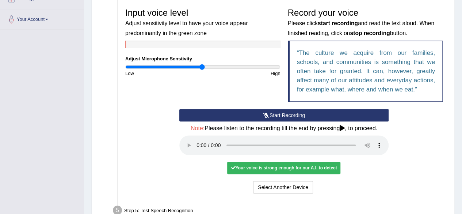
scroll to position [153, 0]
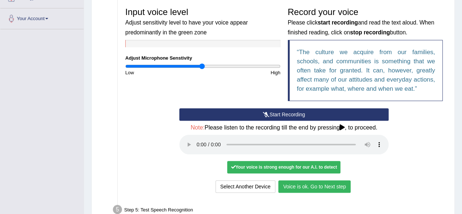
click at [311, 183] on button "Voice is ok. Go to Next step" at bounding box center [314, 186] width 72 height 12
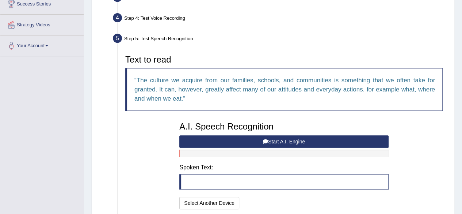
scroll to position [123, 0]
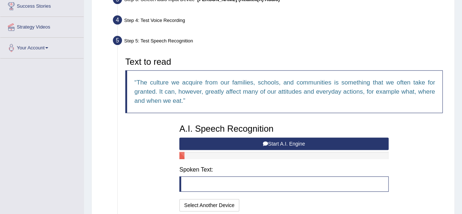
click at [336, 140] on button "Start A.I. Engine" at bounding box center [283, 143] width 209 height 12
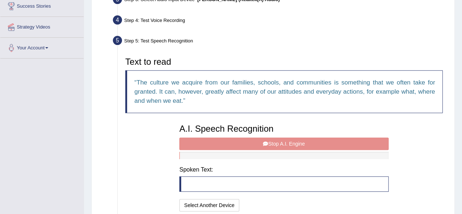
click at [323, 142] on div "A.I. Speech Recognition Start A.I. Engine Stop A.I. Engine Note: Please listen …" at bounding box center [284, 166] width 217 height 93
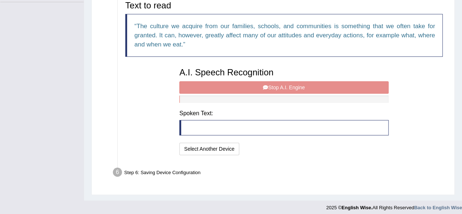
scroll to position [178, 0]
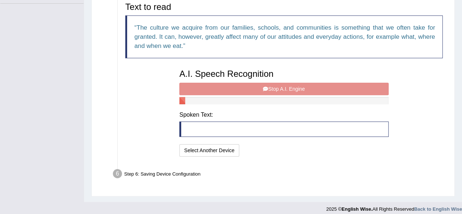
click at [319, 85] on div "A.I. Speech Recognition Start A.I. Engine Stop A.I. Engine Note: Please listen …" at bounding box center [284, 111] width 217 height 93
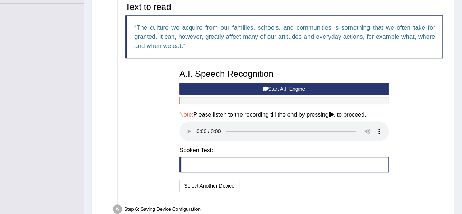
click at [418, 86] on div "Text to read The culture we acquire from our families, schools, and communities…" at bounding box center [284, 96] width 325 height 195
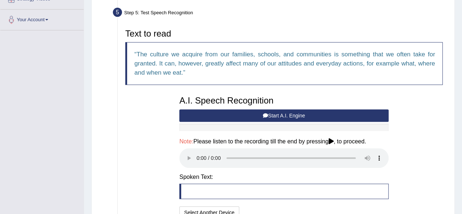
scroll to position [184, 0]
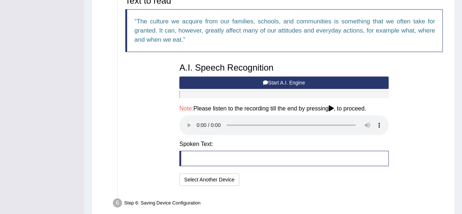
click at [398, 133] on div "Text to read The culture we acquire from our families, schools, and communities…" at bounding box center [284, 89] width 325 height 195
click at [316, 178] on div "I will practice without this feature Select Another Device Speech is ok. Go to …" at bounding box center [283, 180] width 209 height 14
click at [299, 81] on button "Start A.I. Engine" at bounding box center [283, 82] width 209 height 12
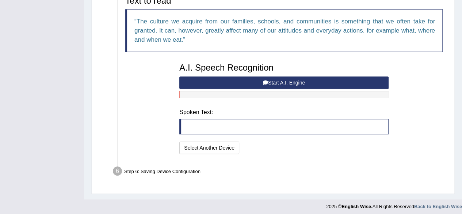
scroll to position [183, 0]
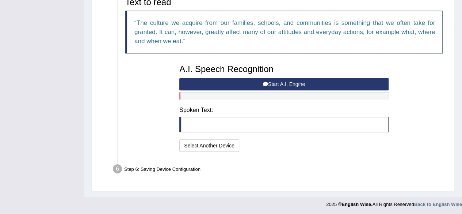
click at [299, 81] on button "Start A.I. Engine" at bounding box center [283, 84] width 209 height 12
click at [331, 84] on button "Start A.I. Engine" at bounding box center [283, 84] width 209 height 12
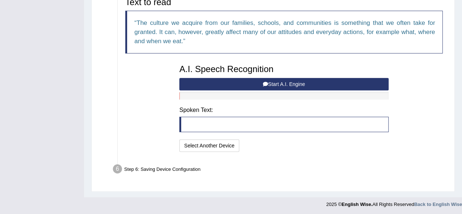
click at [331, 84] on button "Start A.I. Engine" at bounding box center [283, 84] width 209 height 12
click at [255, 87] on button "Start A.I. Engine" at bounding box center [283, 84] width 209 height 12
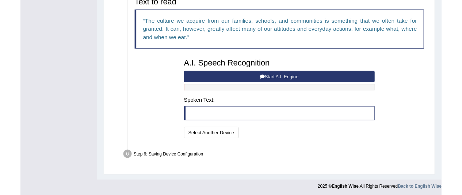
scroll to position [164, 0]
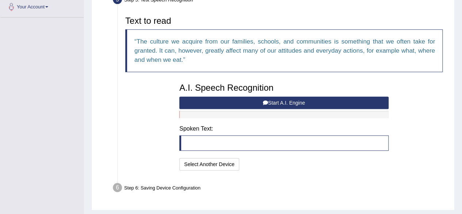
click at [255, 92] on h3 "A.I. Speech Recognition" at bounding box center [283, 87] width 209 height 9
click at [68, 136] on div "Toggle navigation Home Practice Questions Speaking Practice Read Aloud Repeat S…" at bounding box center [231, 33] width 462 height 395
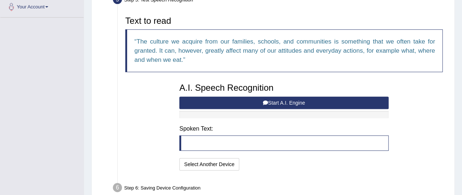
click at [286, 101] on button "Start A.I. Engine" at bounding box center [283, 102] width 209 height 12
click at [209, 161] on button "Select Another Device" at bounding box center [209, 164] width 60 height 12
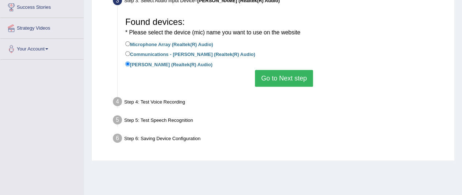
scroll to position [123, 0]
click at [281, 78] on button "Go to Next step" at bounding box center [284, 77] width 58 height 17
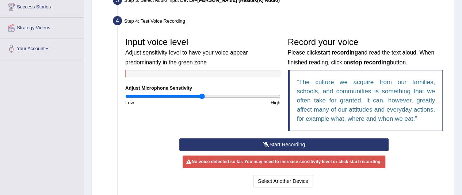
click at [292, 146] on button "Start Recording" at bounding box center [283, 144] width 209 height 12
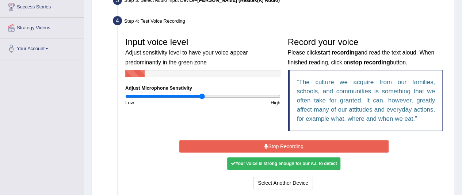
click at [304, 147] on button "Stop Recording" at bounding box center [283, 146] width 209 height 12
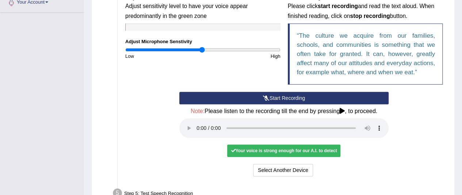
scroll to position [169, 0]
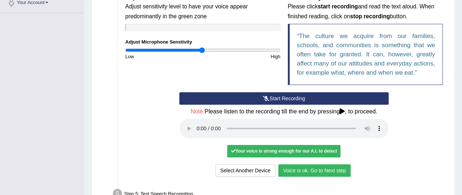
click at [333, 171] on button "Voice is ok. Go to Next step" at bounding box center [314, 170] width 72 height 12
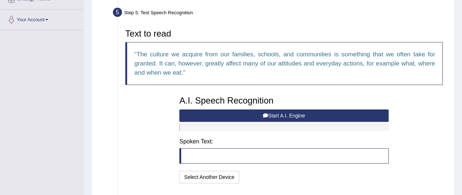
scroll to position [151, 0]
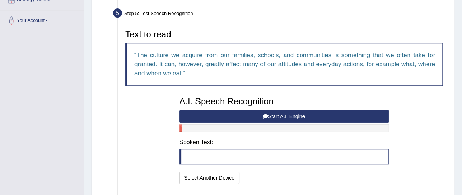
click at [313, 115] on button "Start A.I. Engine" at bounding box center [283, 116] width 209 height 12
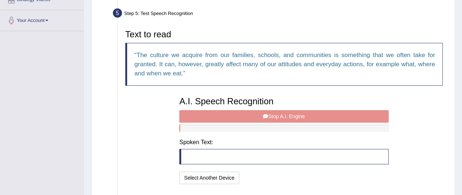
click at [313, 115] on div "A.I. Speech Recognition Start A.I. Engine Stop A.I. Engine Note: Please listen …" at bounding box center [284, 139] width 217 height 93
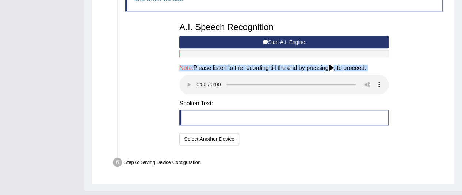
scroll to position [227, 0]
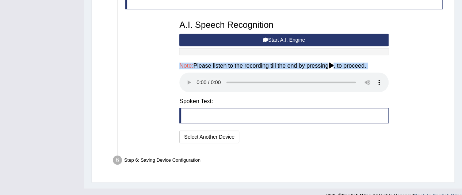
click at [300, 39] on button "Start A.I. Engine" at bounding box center [283, 40] width 209 height 12
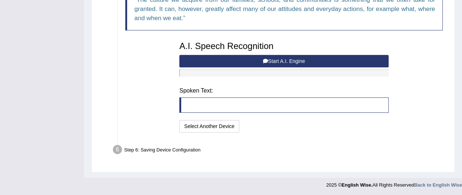
scroll to position [202, 0]
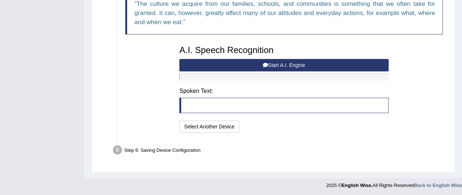
click at [282, 64] on button "Start A.I. Engine" at bounding box center [283, 65] width 209 height 12
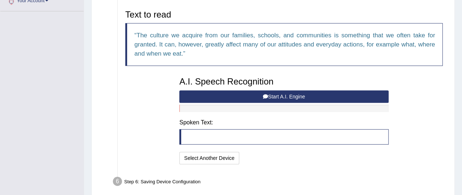
scroll to position [171, 0]
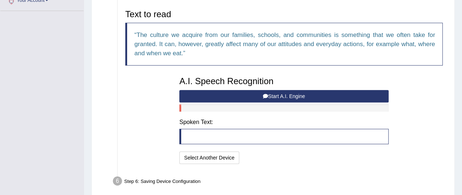
click at [308, 95] on button "Start A.I. Engine" at bounding box center [283, 96] width 209 height 12
click at [308, 94] on button "Start A.I. Engine" at bounding box center [283, 96] width 209 height 12
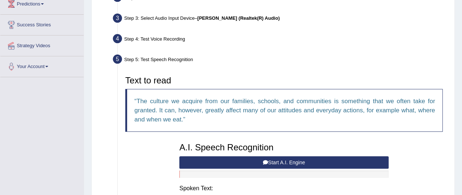
scroll to position [98, 0]
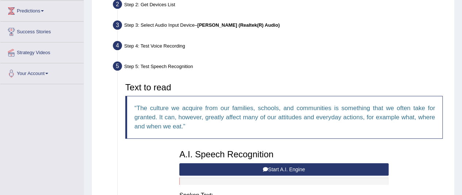
drag, startPoint x: 308, startPoint y: 94, endPoint x: 282, endPoint y: 57, distance: 44.7
click at [282, 57] on ul "Step 1: Grant Permissions To access your microphone(s), we need permission to a…" at bounding box center [273, 120] width 347 height 286
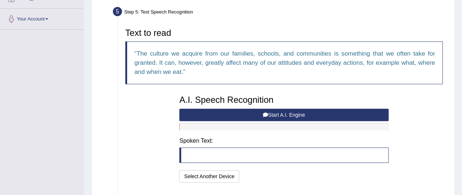
scroll to position [152, 0]
click at [294, 110] on button "Start A.I. Engine" at bounding box center [283, 115] width 209 height 12
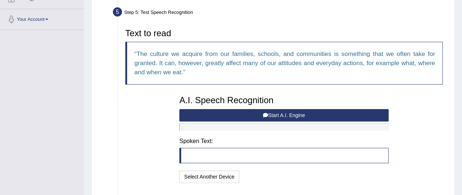
scroll to position [0, 0]
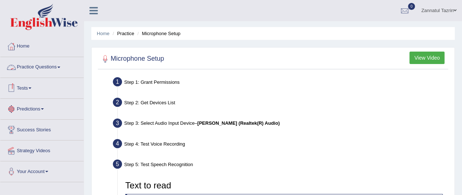
click at [26, 87] on link "Tests" at bounding box center [41, 87] width 83 height 18
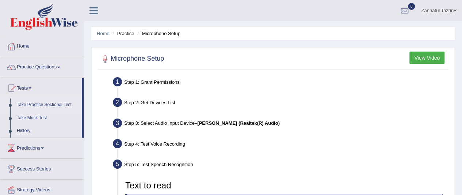
click at [46, 103] on link "Take Practice Sectional Test" at bounding box center [48, 104] width 68 height 13
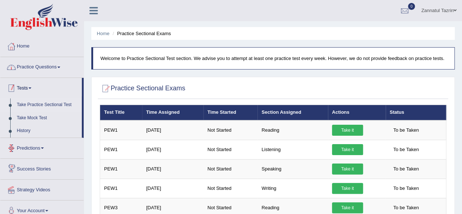
scroll to position [1, 0]
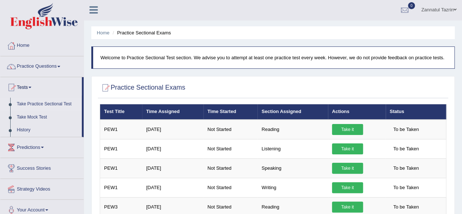
click at [49, 66] on link "Practice Questions" at bounding box center [41, 65] width 83 height 18
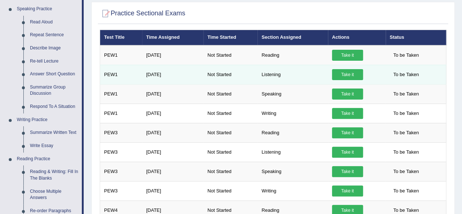
scroll to position [76, 0]
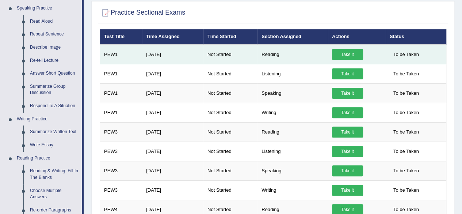
click at [350, 52] on link "Take it" at bounding box center [347, 54] width 31 height 11
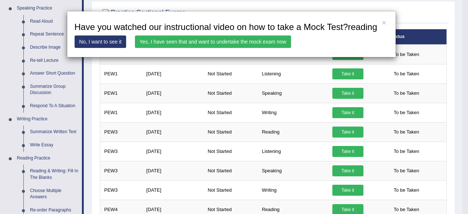
click at [113, 42] on link "No, I want to see it" at bounding box center [101, 41] width 52 height 12
